Goal: Task Accomplishment & Management: Use online tool/utility

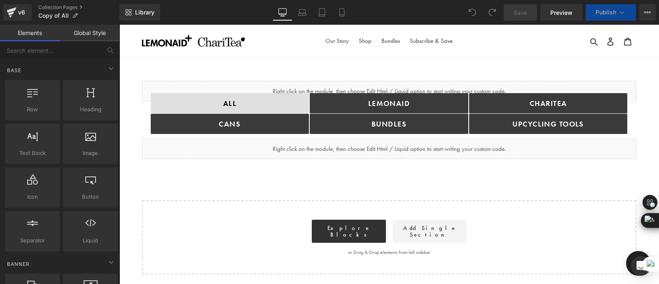
click at [226, 162] on div "Liquid ALL Button cANS Button Lemonaid Button bundles Button ChariTea Button UP…" at bounding box center [389, 177] width 540 height 194
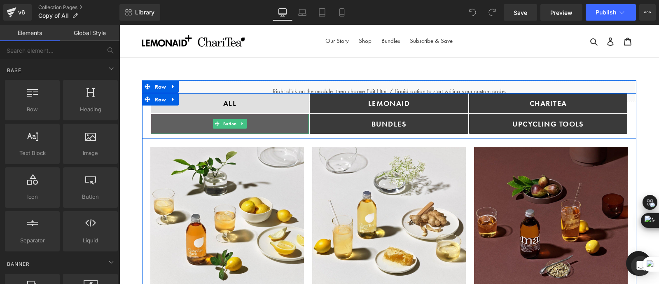
click at [271, 122] on link "cANS" at bounding box center [230, 124] width 159 height 20
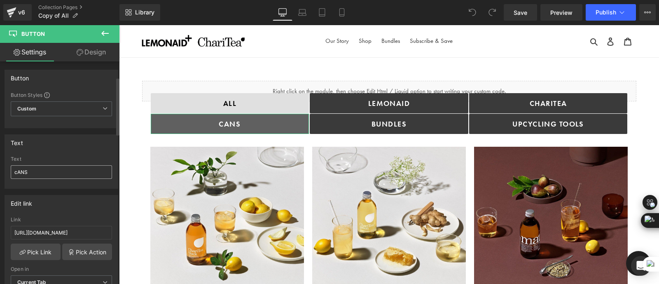
scroll to position [60, 0]
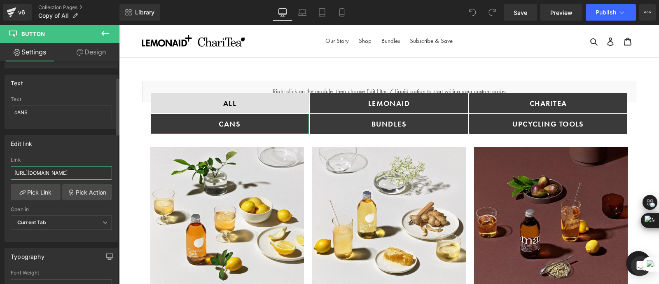
click at [52, 168] on input "[URL][DOMAIN_NAME]" at bounding box center [61, 173] width 101 height 14
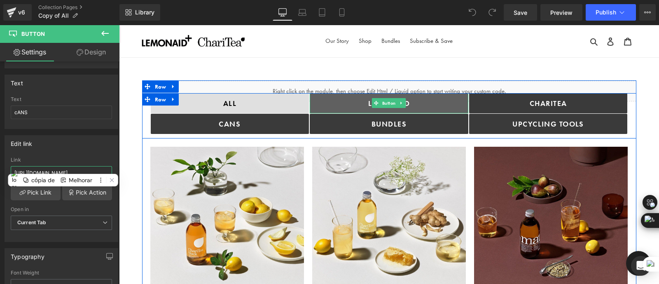
drag, startPoint x: 373, startPoint y: 104, endPoint x: 422, endPoint y: 102, distance: 49.1
click at [374, 104] on icon at bounding box center [376, 103] width 5 height 5
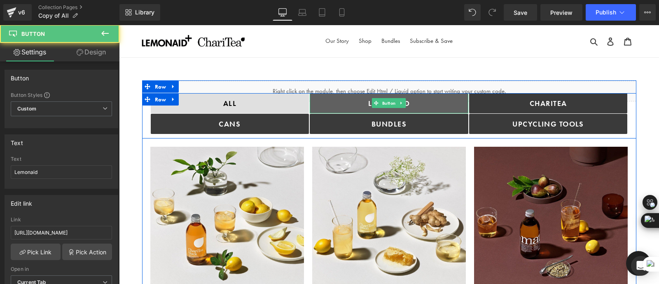
click at [422, 102] on link "Lemonaid" at bounding box center [389, 103] width 159 height 20
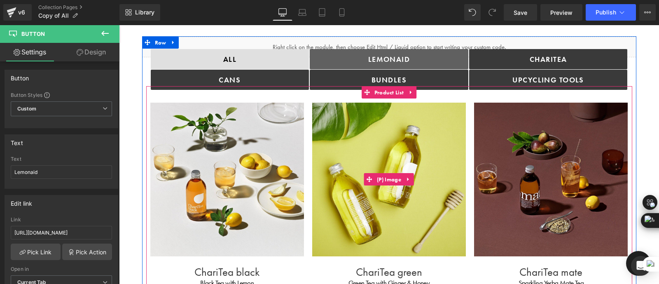
scroll to position [0, 0]
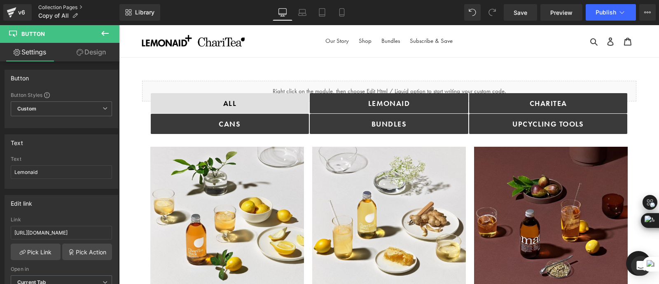
click at [62, 4] on link "Collection Pages" at bounding box center [78, 7] width 81 height 7
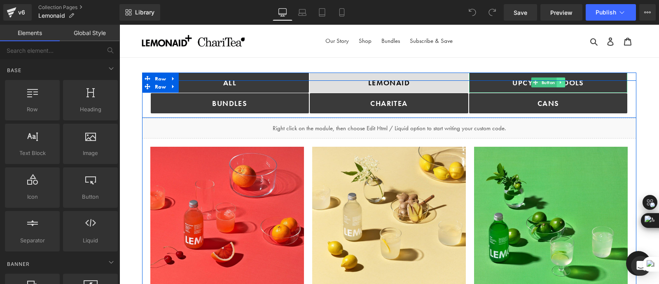
click at [560, 82] on icon at bounding box center [560, 82] width 1 height 3
click at [555, 82] on icon at bounding box center [557, 82] width 5 height 5
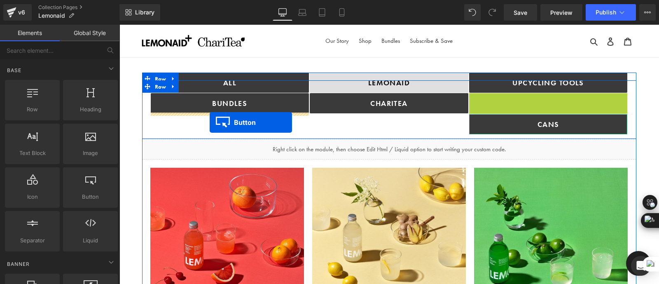
drag, startPoint x: 535, startPoint y: 103, endPoint x: 210, endPoint y: 122, distance: 326.2
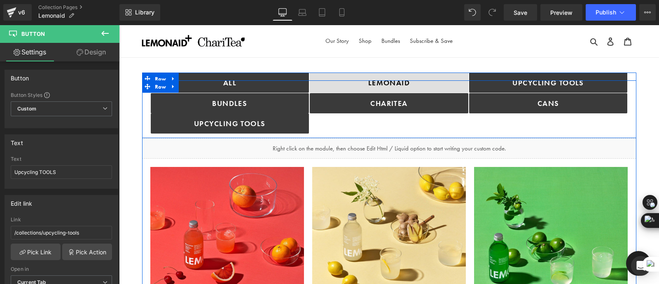
click at [437, 121] on div "Lemonaid Button ChariTea Button" at bounding box center [390, 103] width 160 height 61
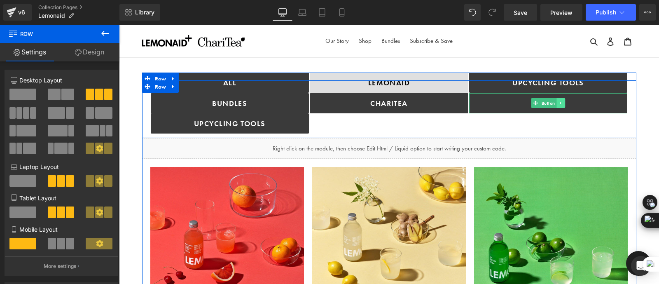
click at [561, 100] on link at bounding box center [561, 103] width 9 height 10
click at [555, 102] on icon at bounding box center [557, 103] width 5 height 5
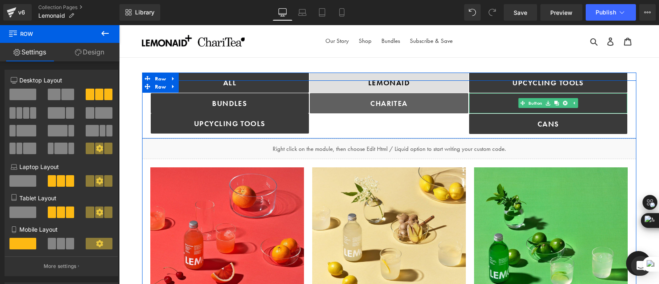
click at [438, 100] on link "ChariTea" at bounding box center [389, 103] width 159 height 20
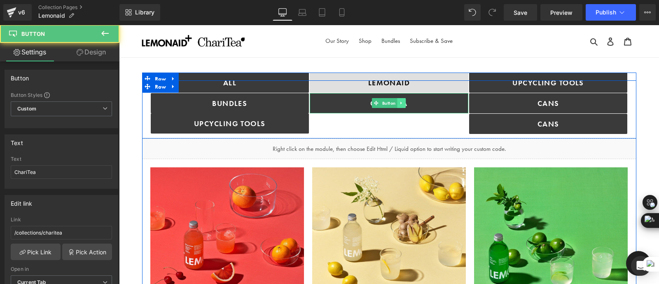
click at [398, 99] on link at bounding box center [402, 103] width 9 height 10
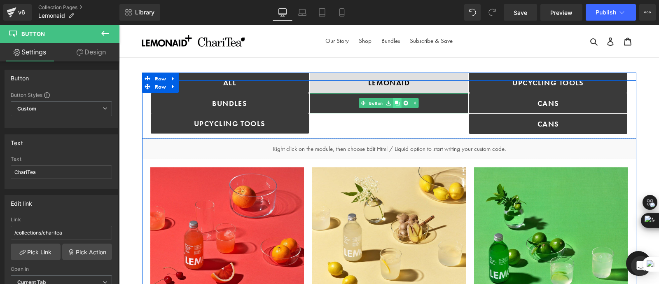
click at [395, 102] on icon at bounding box center [397, 103] width 5 height 5
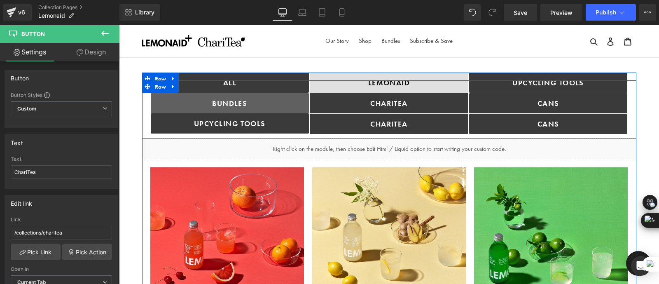
click at [281, 93] on div "bundles Button" at bounding box center [230, 103] width 159 height 20
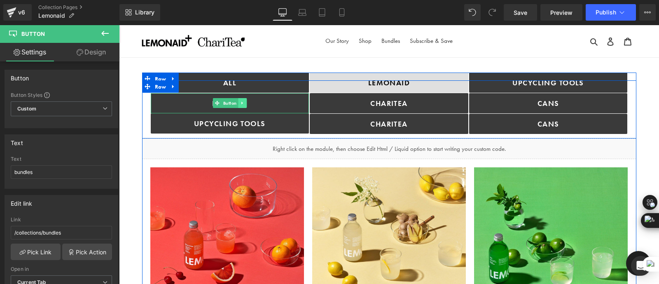
click at [240, 99] on link at bounding box center [242, 103] width 9 height 10
click at [237, 102] on icon at bounding box center [238, 103] width 5 height 5
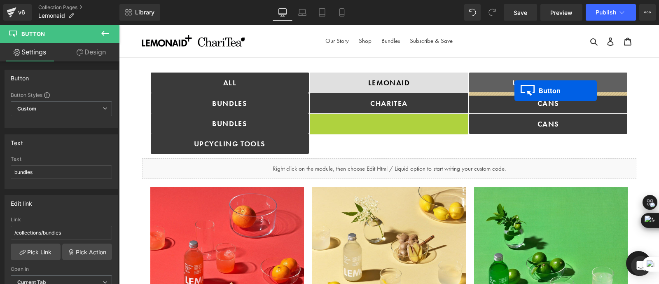
drag, startPoint x: 373, startPoint y: 124, endPoint x: 515, endPoint y: 91, distance: 146.1
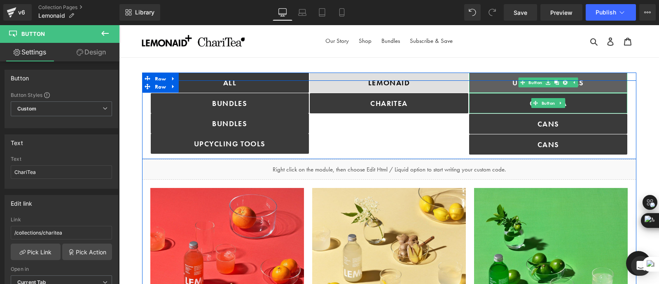
click at [606, 81] on link "Upcycling TOOLS" at bounding box center [548, 83] width 159 height 20
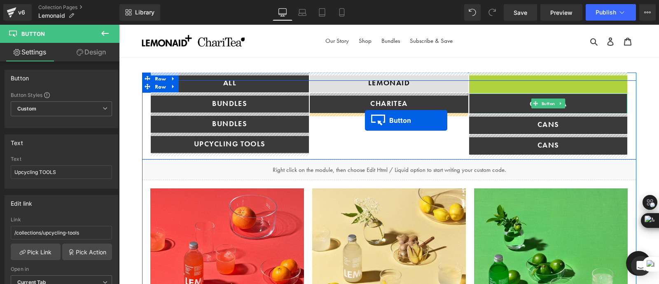
drag, startPoint x: 523, startPoint y: 83, endPoint x: 365, endPoint y: 120, distance: 162.2
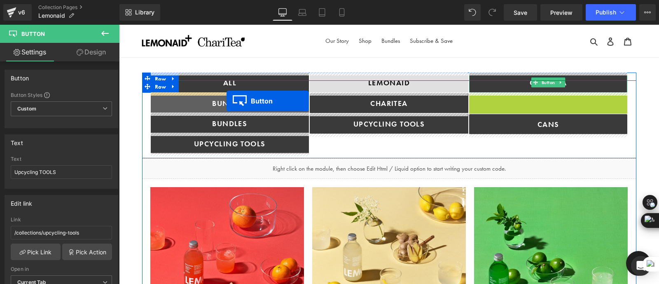
drag, startPoint x: 521, startPoint y: 102, endPoint x: 227, endPoint y: 101, distance: 294.3
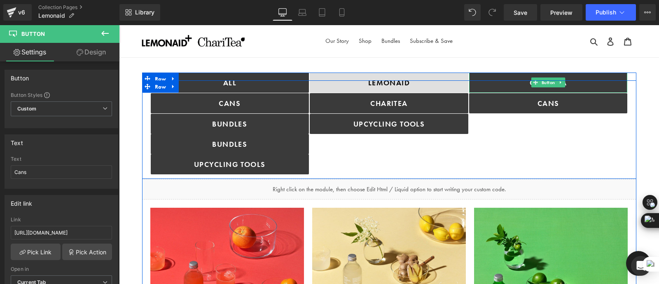
click at [420, 162] on div "Lemonaid Button ChariTea Button Upcycling TOOLS Button" at bounding box center [390, 124] width 160 height 102
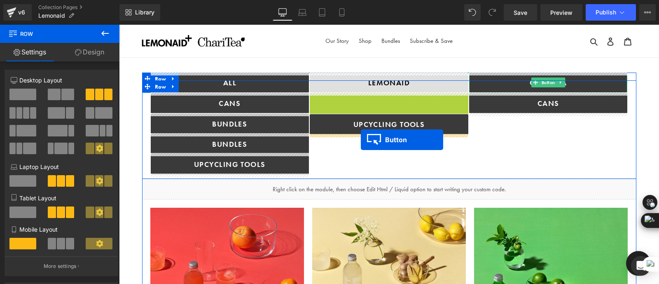
drag, startPoint x: 361, startPoint y: 101, endPoint x: 361, endPoint y: 140, distance: 38.3
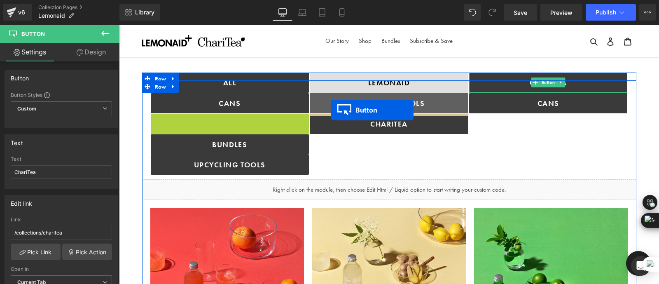
drag, startPoint x: 203, startPoint y: 123, endPoint x: 331, endPoint y: 110, distance: 129.3
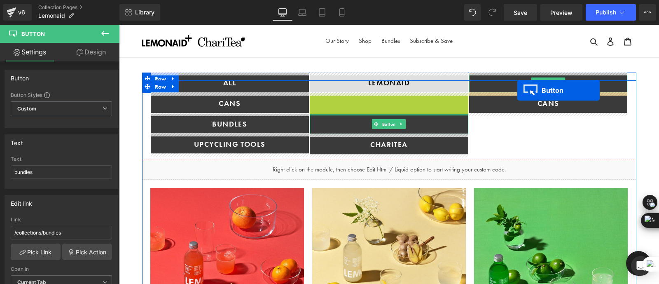
drag, startPoint x: 374, startPoint y: 103, endPoint x: 518, endPoint y: 92, distance: 144.3
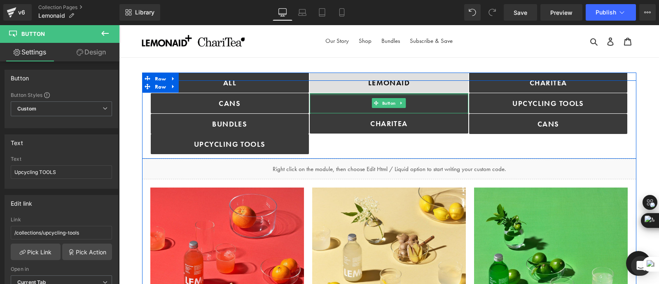
click at [378, 146] on div "Lemonaid Button bundles Button ChariTea Button" at bounding box center [390, 114] width 160 height 82
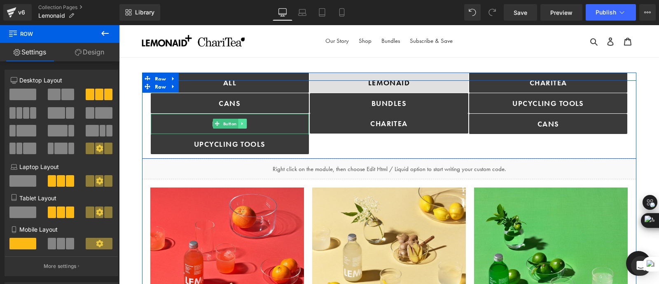
click at [243, 124] on icon at bounding box center [242, 123] width 5 height 5
click at [244, 123] on icon at bounding box center [246, 123] width 5 height 5
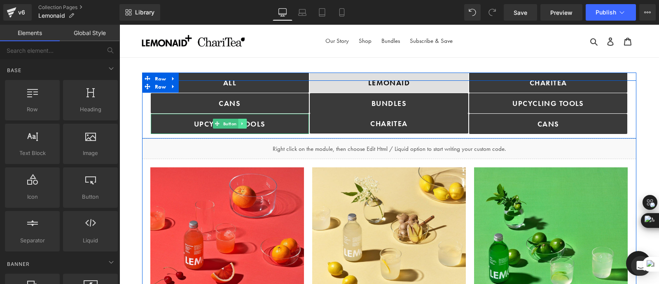
click at [242, 122] on icon at bounding box center [242, 123] width 1 height 3
click at [247, 123] on icon at bounding box center [246, 123] width 5 height 5
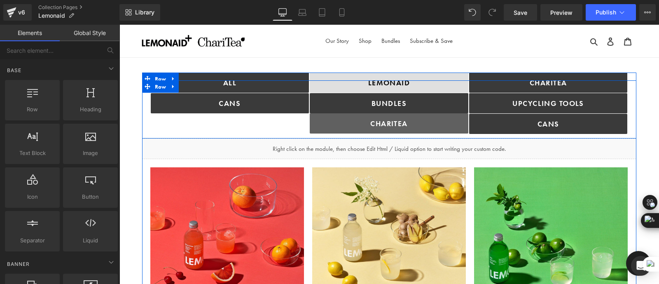
click at [445, 127] on link "ChariTea" at bounding box center [389, 123] width 159 height 20
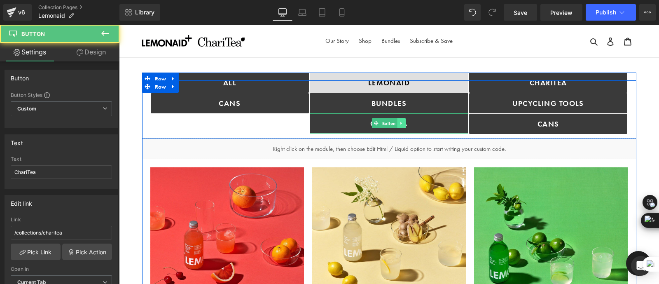
click at [401, 123] on icon at bounding box center [401, 123] width 1 height 3
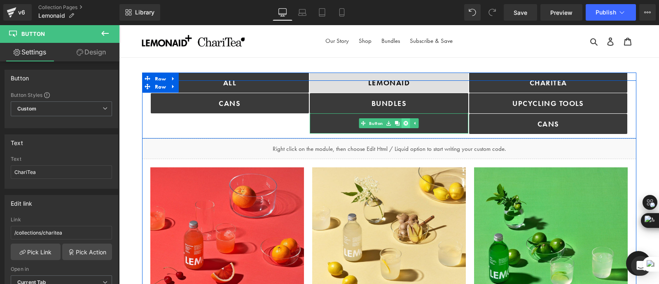
click at [404, 123] on icon at bounding box center [406, 123] width 5 height 5
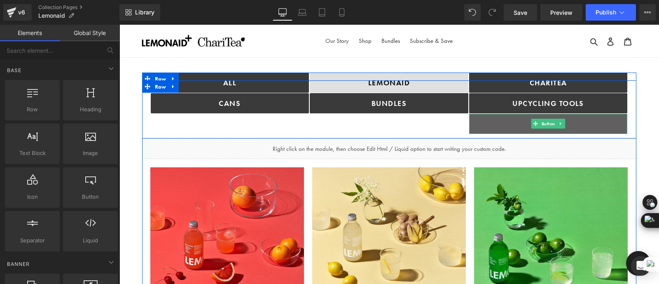
click at [527, 120] on link "Cans" at bounding box center [548, 124] width 159 height 20
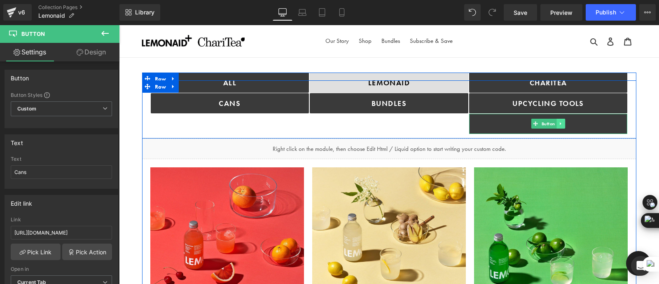
click at [559, 122] on icon at bounding box center [561, 123] width 5 height 5
click at [564, 123] on icon at bounding box center [565, 123] width 5 height 5
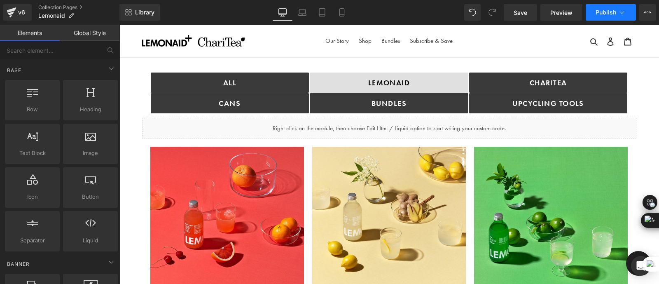
click at [601, 17] on button "Publish" at bounding box center [611, 12] width 50 height 16
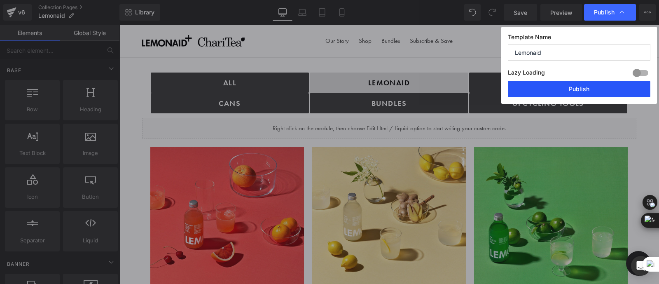
click at [568, 91] on button "Publish" at bounding box center [579, 89] width 143 height 16
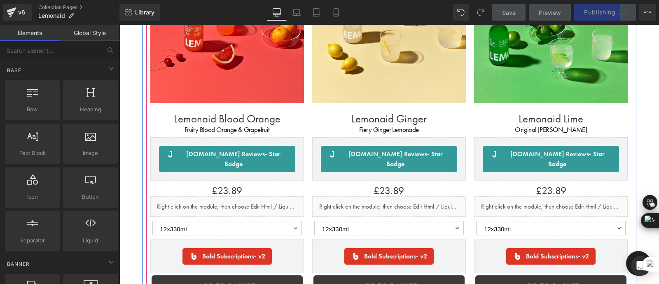
scroll to position [202, 0]
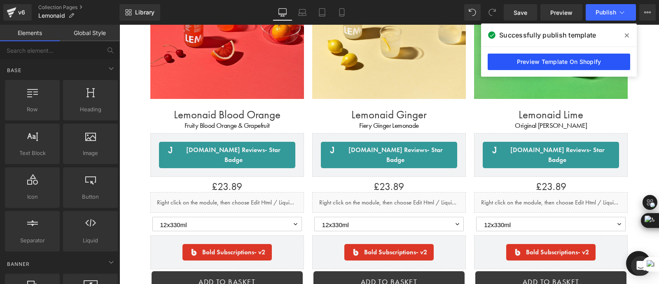
click at [556, 61] on link "Preview Template On Shopify" at bounding box center [559, 62] width 143 height 16
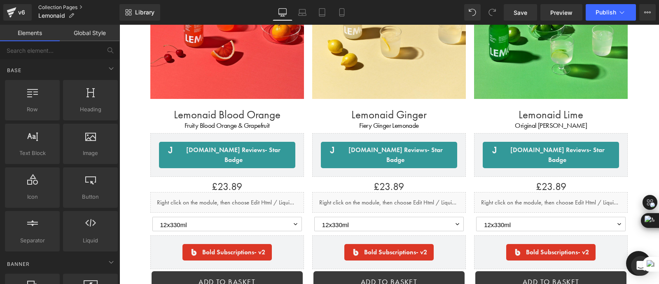
click at [58, 7] on link "Collection Pages" at bounding box center [78, 7] width 81 height 7
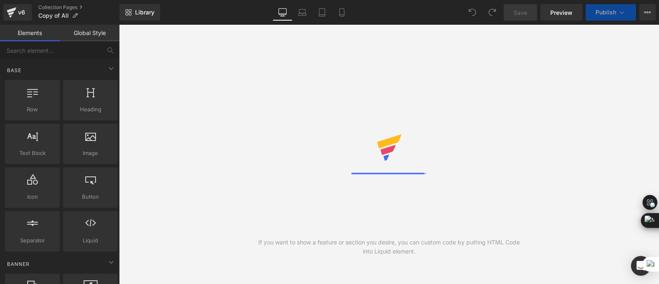
click at [420, 157] on div at bounding box center [390, 154] width 76 height 40
